Goal: Check status

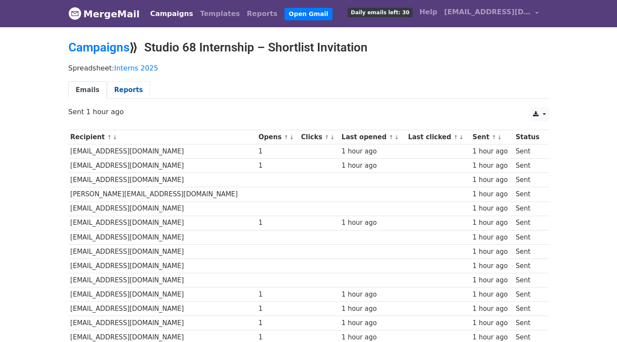
click at [117, 90] on link "Reports" at bounding box center [128, 90] width 43 height 18
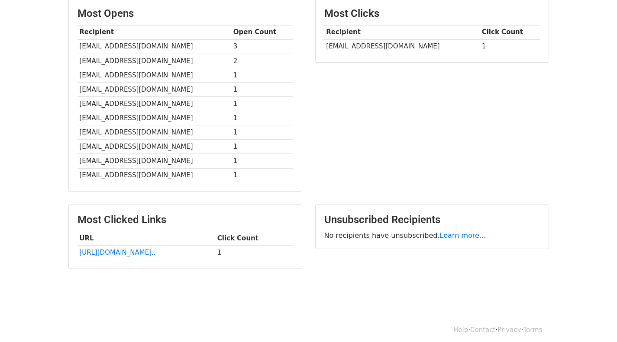
scroll to position [226, 0]
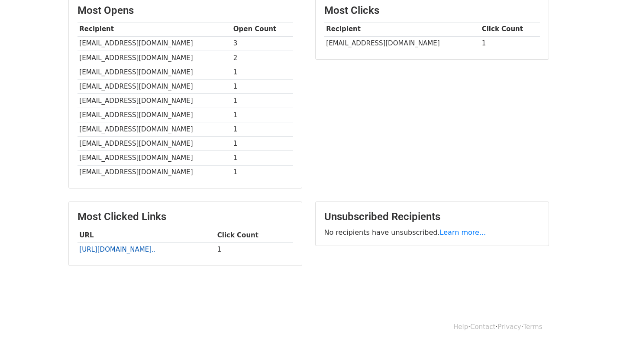
click at [101, 246] on link "https://calendly.com/ayodej..." at bounding box center [117, 250] width 76 height 8
